Goal: Find specific page/section: Find specific page/section

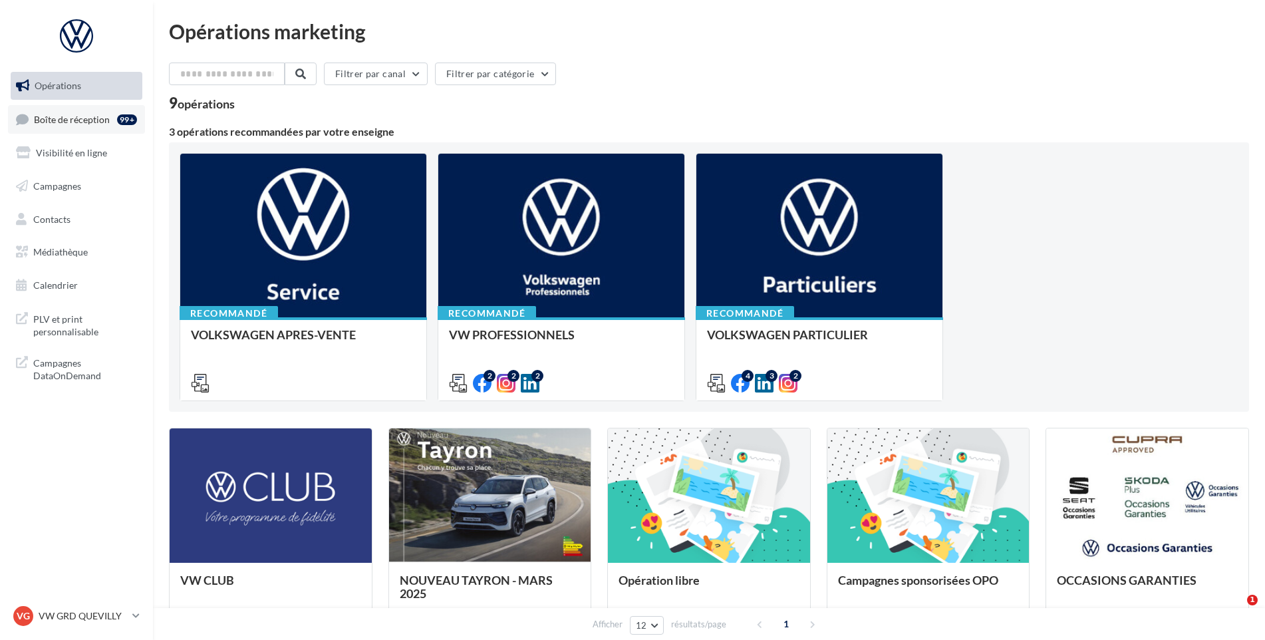
click at [43, 122] on span "Boîte de réception" at bounding box center [72, 118] width 76 height 11
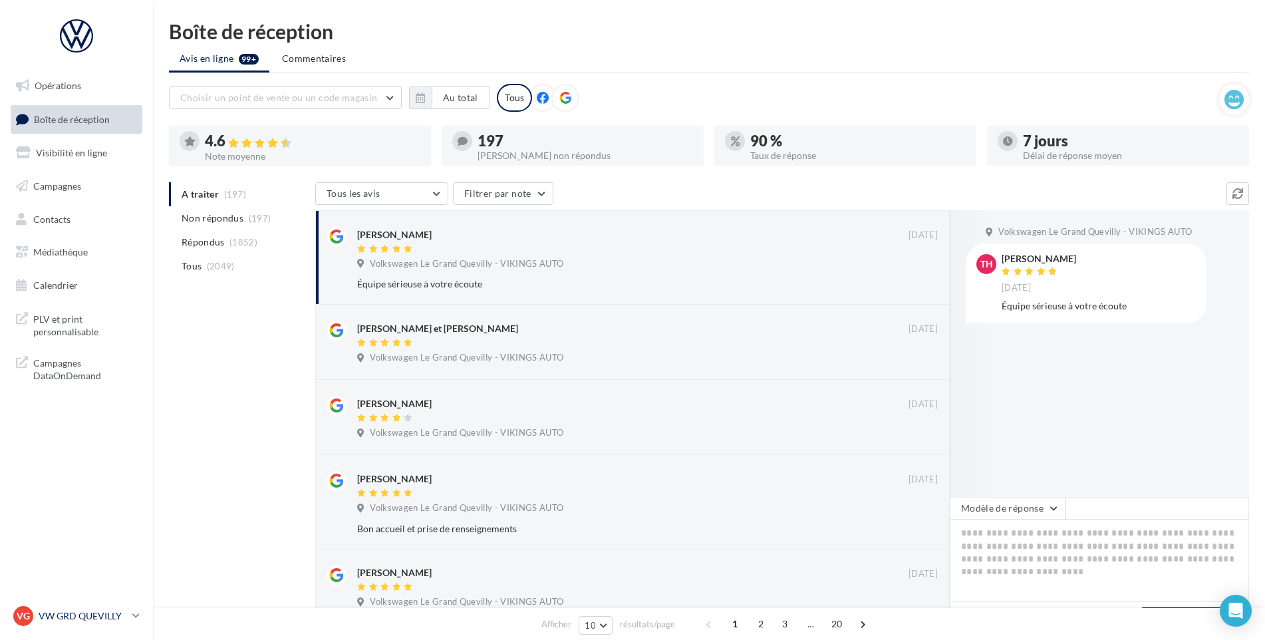
click at [74, 605] on link "VG VW GRD QUEVILLY vw-leg-vau" at bounding box center [77, 615] width 132 height 25
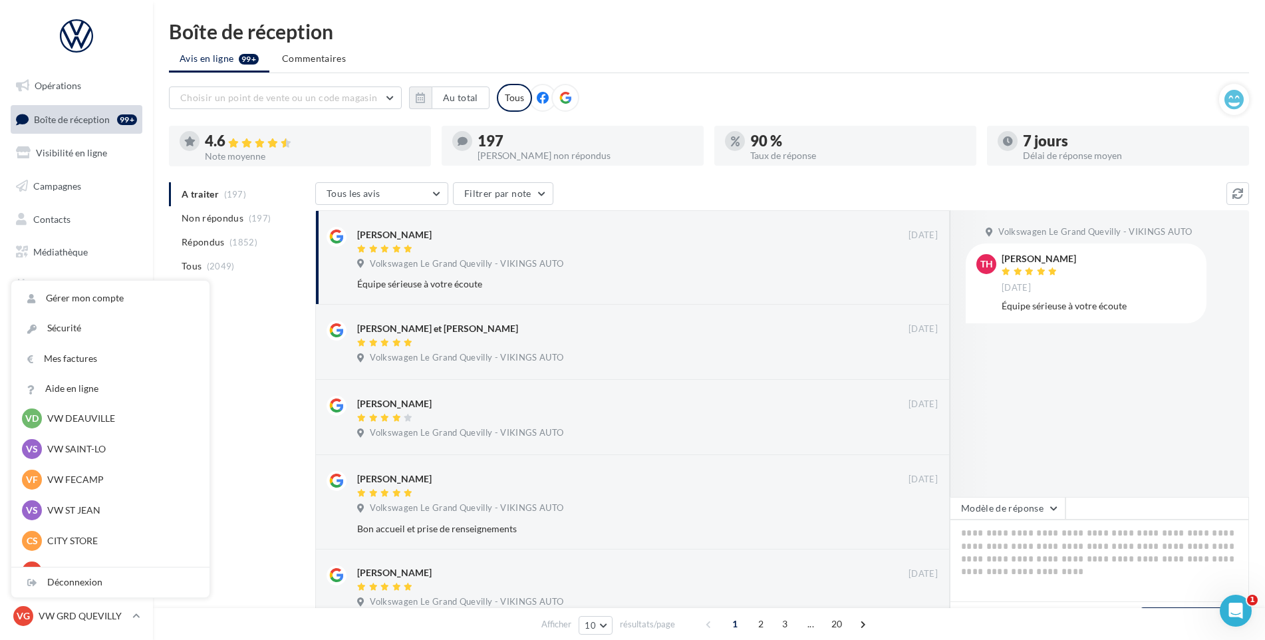
scroll to position [399, 0]
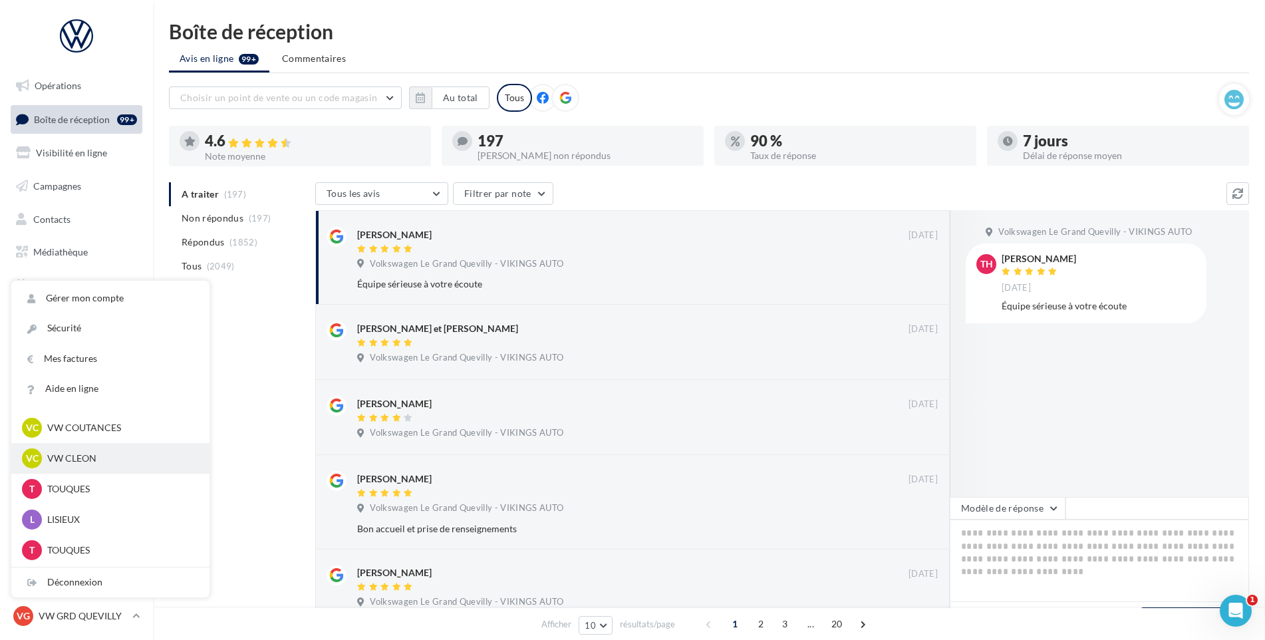
click at [88, 460] on p "VW CLEON" at bounding box center [120, 458] width 146 height 13
